Goal: Task Accomplishment & Management: Manage account settings

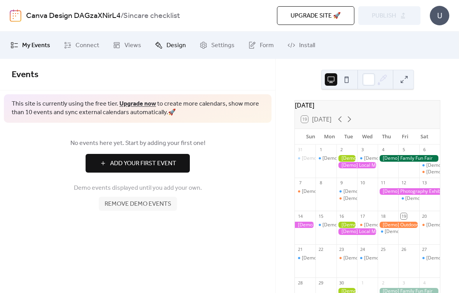
click at [158, 44] on icon at bounding box center [158, 45] width 7 height 7
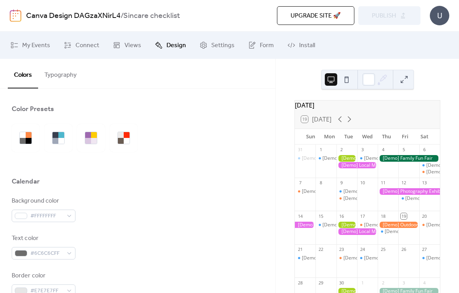
click at [354, 169] on div at bounding box center [358, 165] width 42 height 7
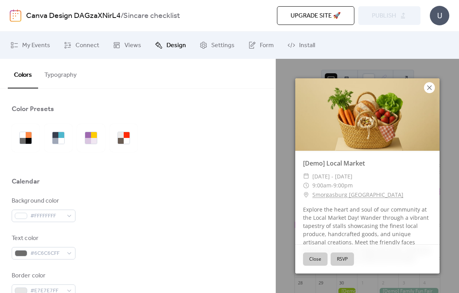
click at [427, 88] on icon at bounding box center [429, 87] width 9 height 9
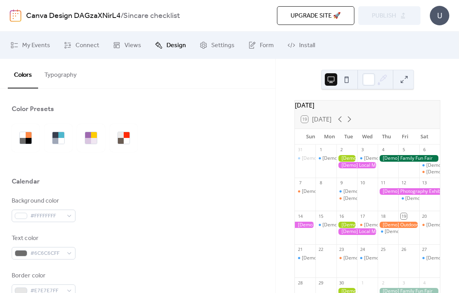
click at [347, 84] on button at bounding box center [347, 79] width 12 height 12
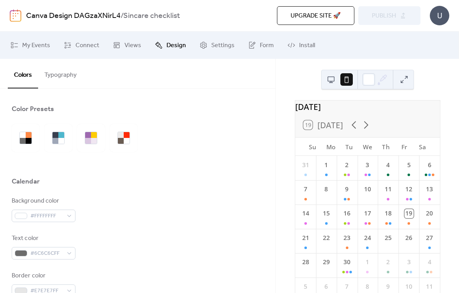
click at [326, 81] on button at bounding box center [331, 79] width 12 height 12
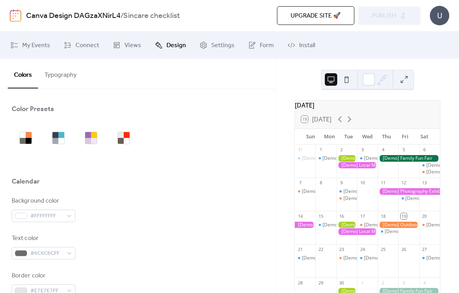
click at [378, 78] on icon at bounding box center [383, 80] width 12 height 12
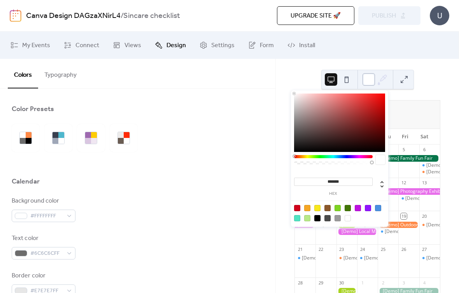
click at [365, 78] on div at bounding box center [369, 79] width 12 height 12
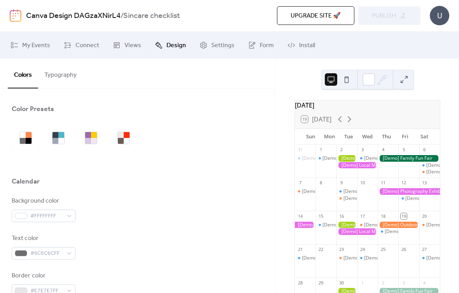
click at [428, 73] on div "September 2025 19 Today Sun Mon Tue Wed Thu Fri Sat 31 [Demo] Morning Yoga Blis…" at bounding box center [367, 176] width 183 height 234
click at [263, 48] on span "Form" at bounding box center [267, 45] width 14 height 9
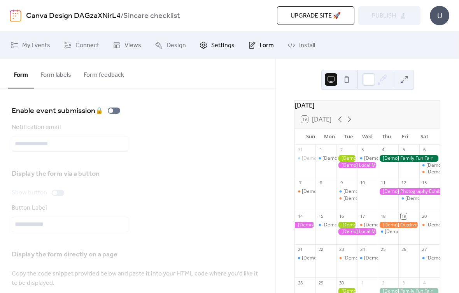
click at [242, 51] on link "Form" at bounding box center [260, 45] width 37 height 21
click at [222, 50] on span "Settings" at bounding box center [222, 45] width 23 height 9
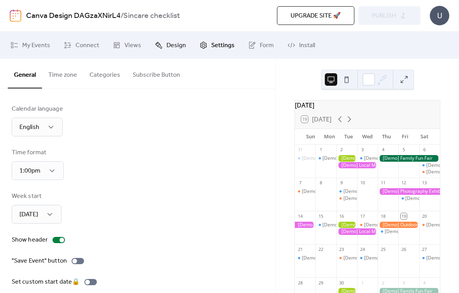
click at [172, 43] on span "Design" at bounding box center [176, 45] width 19 height 9
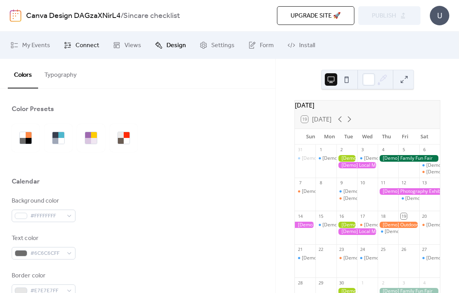
click at [89, 42] on span "Connect" at bounding box center [88, 45] width 24 height 9
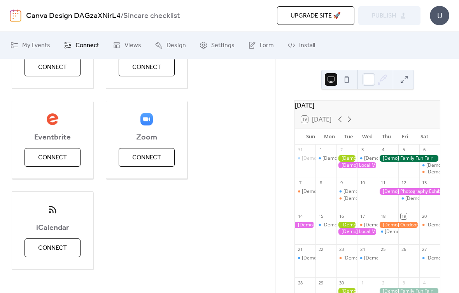
scroll to position [156, 0]
click at [56, 232] on span "iCalendar" at bounding box center [52, 226] width 81 height 9
click at [55, 245] on span "Connect" at bounding box center [52, 246] width 29 height 9
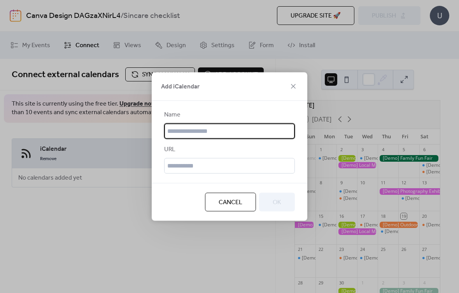
scroll to position [0, 0]
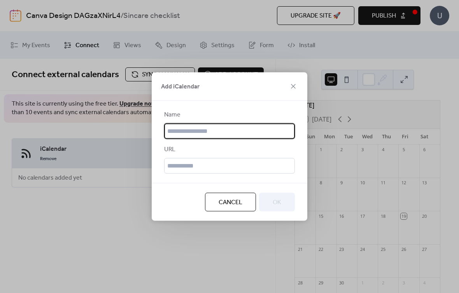
click at [250, 204] on button "Cancel" at bounding box center [230, 202] width 51 height 19
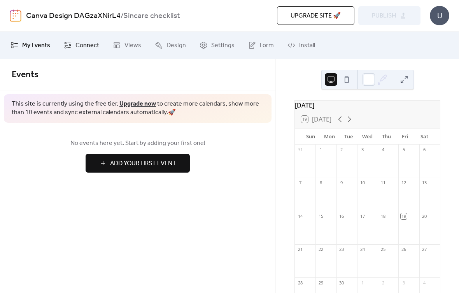
click at [77, 41] on span "Connect" at bounding box center [88, 45] width 24 height 9
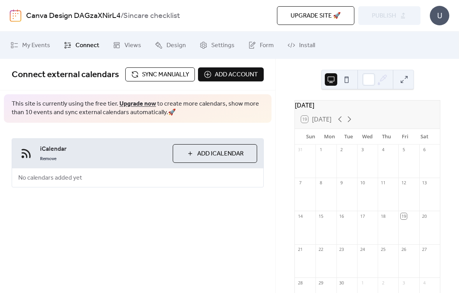
click at [223, 65] on div "Connect external calendars Sync manually Add account" at bounding box center [138, 75] width 276 height 32
click at [222, 65] on div "Connect external calendars Sync manually Add account" at bounding box center [138, 75] width 276 height 32
click at [239, 76] on span "Add account" at bounding box center [236, 74] width 43 height 9
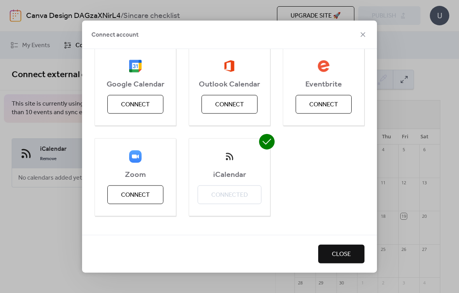
click at [430, 70] on div "Connect account Google Calendar Connect Outlook Calendar Connect Eventbrite Con…" at bounding box center [229, 146] width 459 height 293
click at [366, 35] on icon at bounding box center [362, 34] width 9 height 9
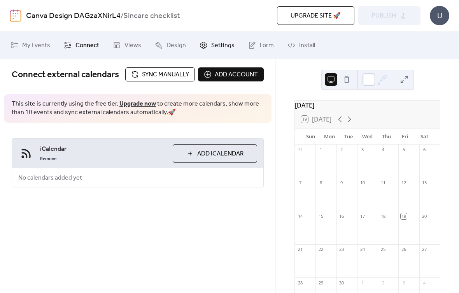
click at [236, 48] on link "Settings" at bounding box center [217, 45] width 47 height 21
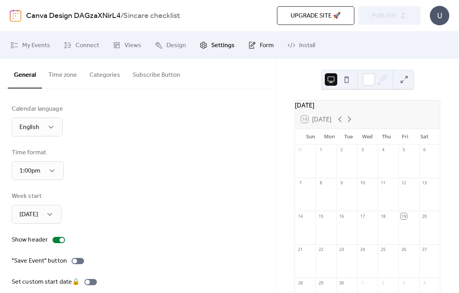
click at [269, 47] on span "Form" at bounding box center [267, 45] width 14 height 9
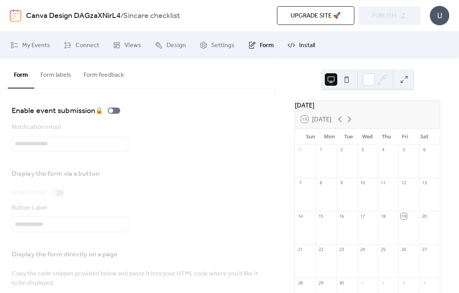
click at [306, 45] on span "Install" at bounding box center [307, 45] width 16 height 9
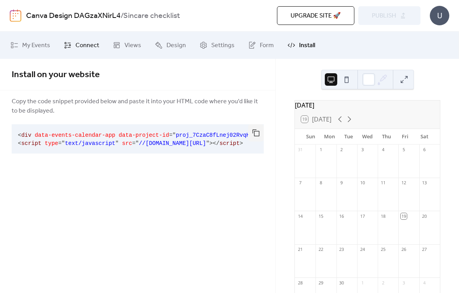
click at [89, 49] on span "Connect" at bounding box center [88, 45] width 24 height 9
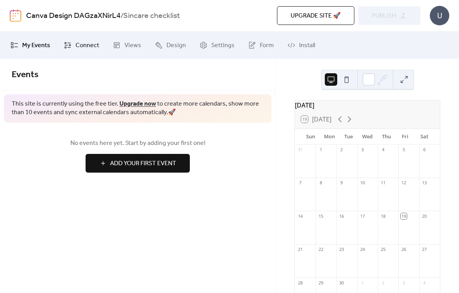
click at [81, 50] on span "Connect" at bounding box center [88, 45] width 24 height 9
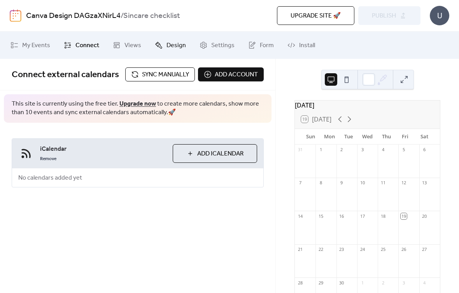
click at [171, 47] on span "Design" at bounding box center [176, 45] width 19 height 9
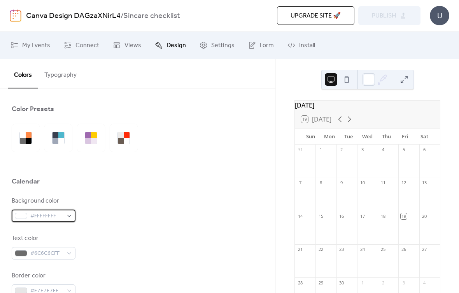
click at [30, 218] on div "#FFFFFFFF" at bounding box center [44, 215] width 64 height 12
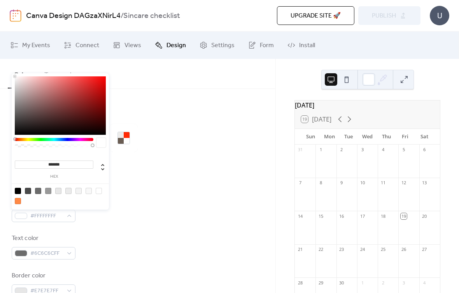
click at [210, 209] on div "Background color #FFFFFFFF" at bounding box center [138, 209] width 252 height 26
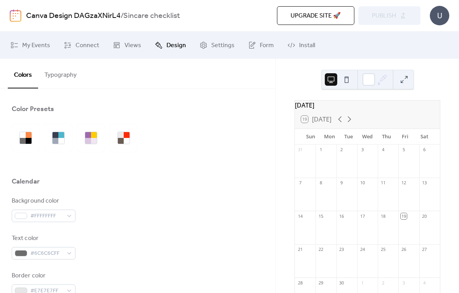
click at [277, 154] on div "September 2025 19 Today Sun Mon Tue Wed Thu Fri Sat 31 1 2 3 4 5 6 7 8 9 10 11 …" at bounding box center [367, 176] width 183 height 234
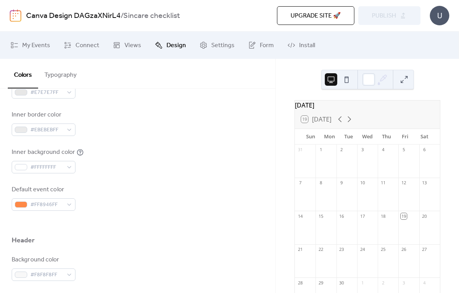
click at [53, 82] on button "Typography" at bounding box center [60, 73] width 45 height 29
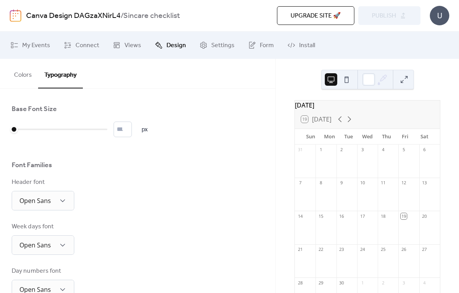
click at [25, 72] on button "Colors" at bounding box center [23, 73] width 30 height 29
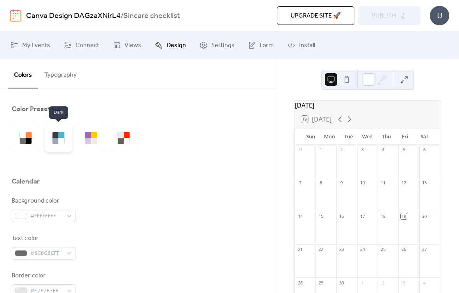
click at [71, 144] on div at bounding box center [58, 138] width 28 height 28
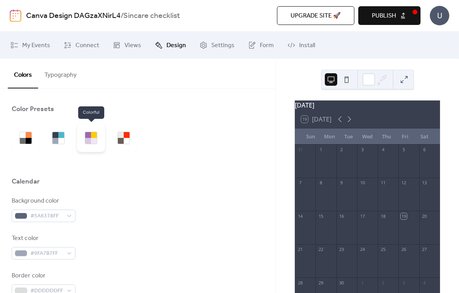
click at [81, 134] on div at bounding box center [91, 138] width 28 height 28
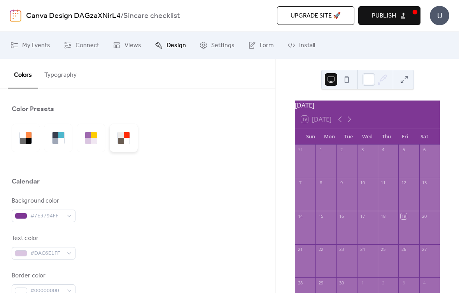
click at [138, 143] on div at bounding box center [77, 138] width 131 height 28
click at [33, 142] on div at bounding box center [26, 138] width 28 height 28
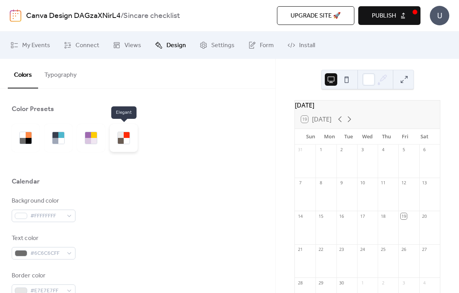
click at [130, 146] on div at bounding box center [124, 138] width 28 height 28
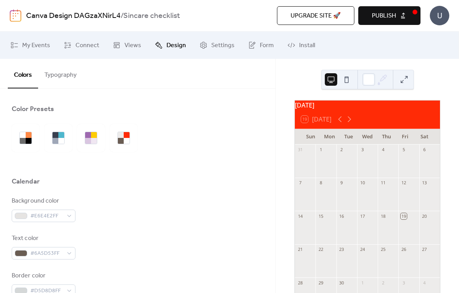
click at [251, 169] on div at bounding box center [138, 164] width 252 height 25
click at [98, 142] on div at bounding box center [91, 138] width 28 height 28
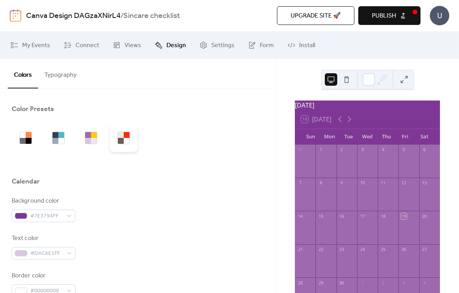
click at [120, 136] on div at bounding box center [121, 135] width 6 height 6
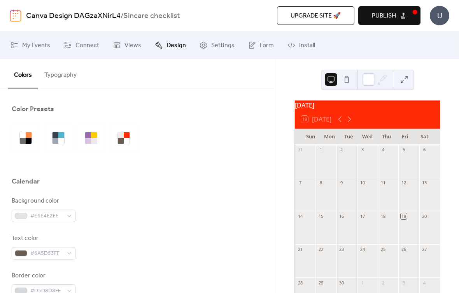
click at [327, 135] on div "Mon" at bounding box center [329, 137] width 19 height 16
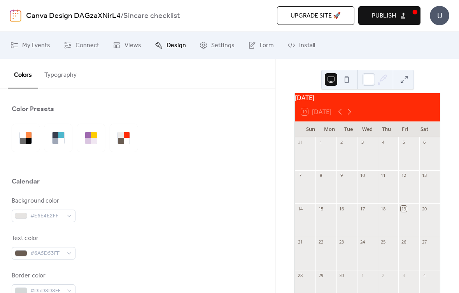
click at [174, 50] on span "Design" at bounding box center [176, 45] width 19 height 9
click at [64, 81] on button "Typography" at bounding box center [60, 73] width 45 height 29
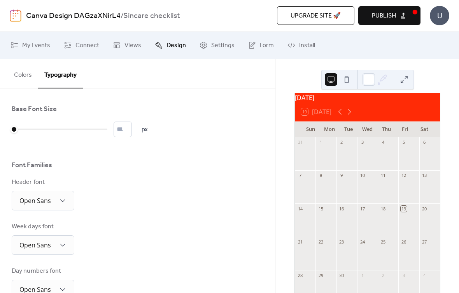
click at [325, 137] on div "Mon" at bounding box center [329, 129] width 19 height 16
click at [391, 19] on span "Publish" at bounding box center [384, 15] width 24 height 9
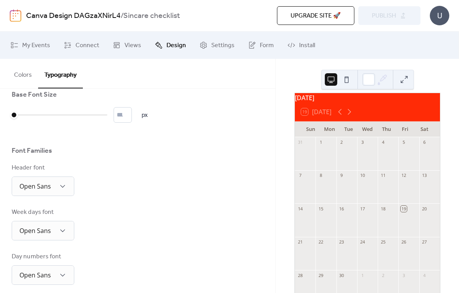
scroll to position [19, 0]
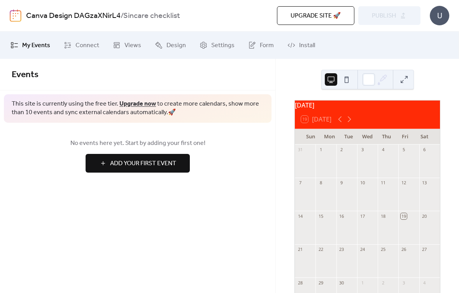
click at [38, 48] on span "My Events" at bounding box center [36, 45] width 28 height 9
click at [69, 48] on icon at bounding box center [68, 45] width 8 height 8
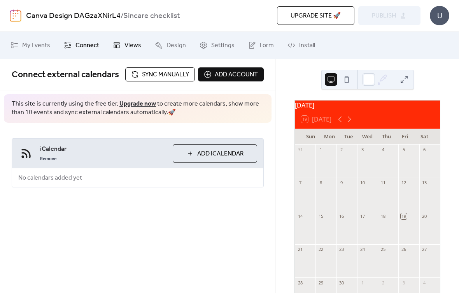
click at [134, 47] on span "Views" at bounding box center [133, 45] width 17 height 9
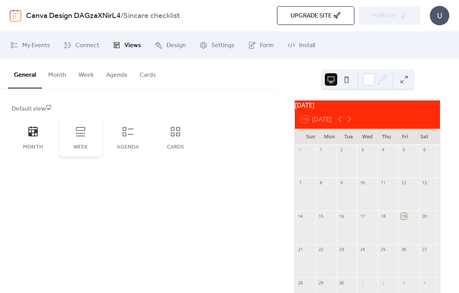
click at [89, 140] on div "Week" at bounding box center [80, 137] width 43 height 39
click at [131, 140] on div "Agenda" at bounding box center [128, 137] width 43 height 39
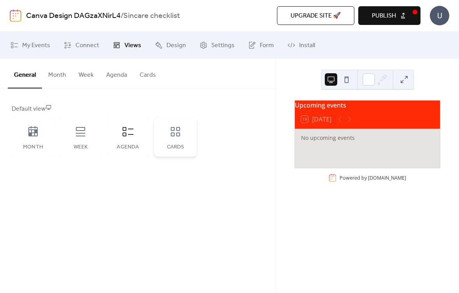
click at [178, 143] on div "Cards" at bounding box center [175, 137] width 43 height 39
click at [140, 132] on div "Agenda" at bounding box center [128, 137] width 43 height 39
click at [401, 159] on div "No upcoming events" at bounding box center [367, 148] width 145 height 39
click at [387, 11] on span "Publish" at bounding box center [384, 15] width 24 height 9
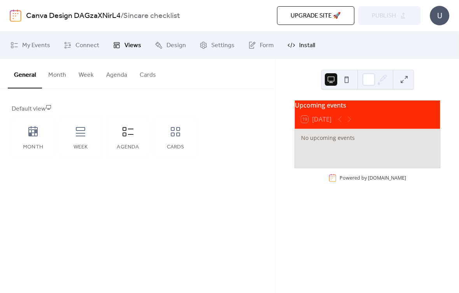
click at [288, 45] on icon at bounding box center [292, 45] width 8 height 8
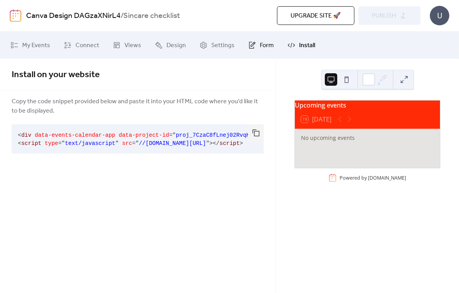
click at [249, 42] on icon at bounding box center [252, 45] width 8 height 8
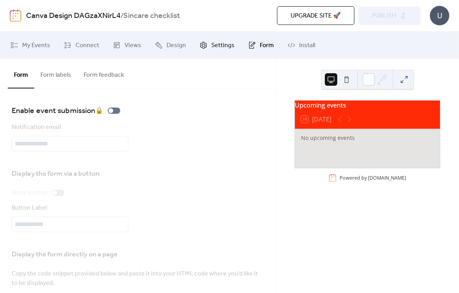
click at [227, 44] on span "Settings" at bounding box center [222, 45] width 23 height 9
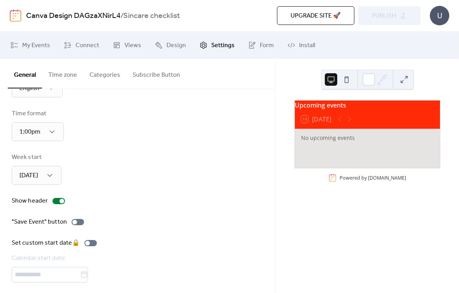
scroll to position [40, 0]
click at [177, 42] on span "Design" at bounding box center [176, 45] width 19 height 9
